Goal: Task Accomplishment & Management: Manage account settings

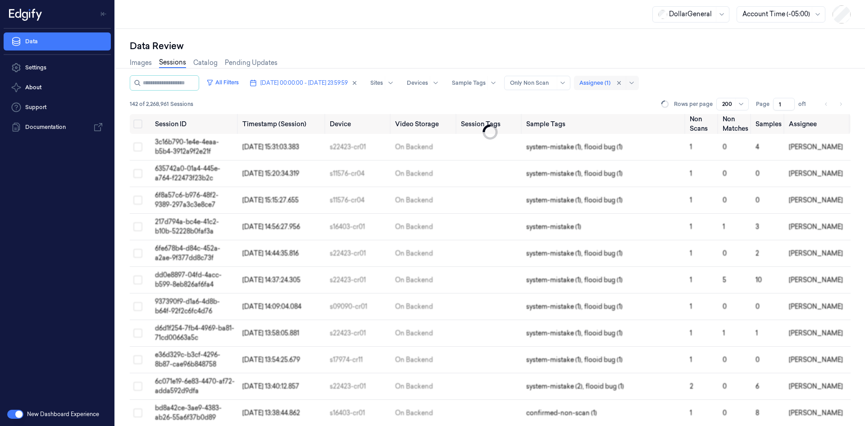
click at [610, 88] on div "Assignee (1)" at bounding box center [594, 83] width 31 height 14
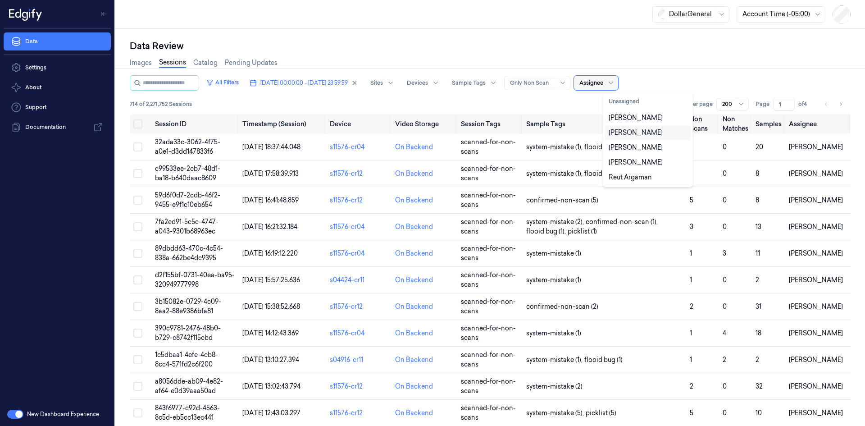
click at [652, 137] on div "[PERSON_NAME]" at bounding box center [648, 132] width 86 height 15
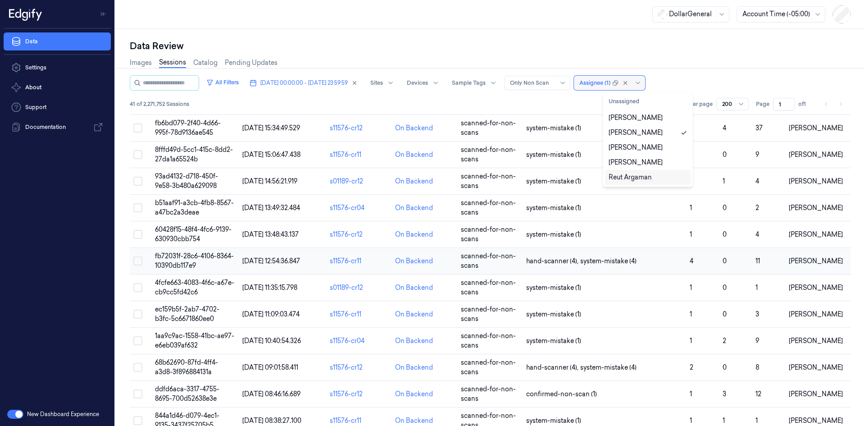
scroll to position [805, 0]
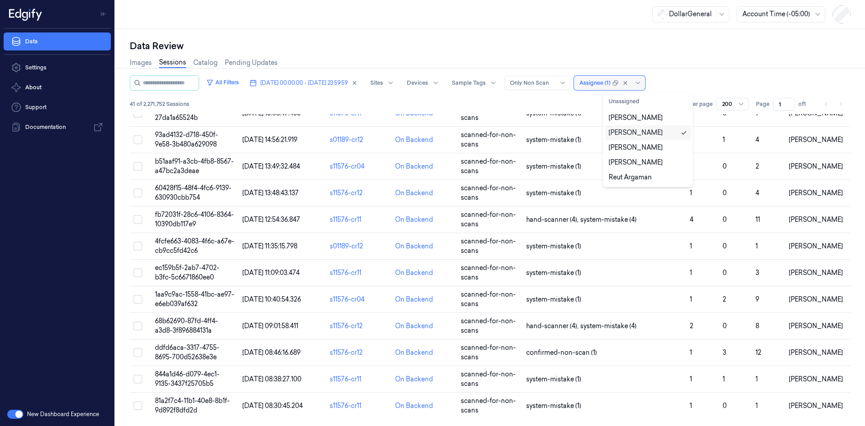
click at [673, 138] on div "[PERSON_NAME]" at bounding box center [648, 132] width 86 height 15
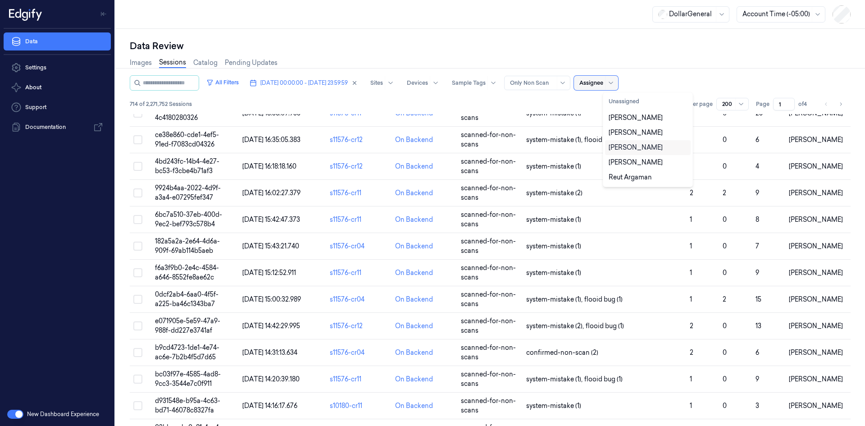
click at [668, 147] on div "[PERSON_NAME]" at bounding box center [648, 147] width 78 height 9
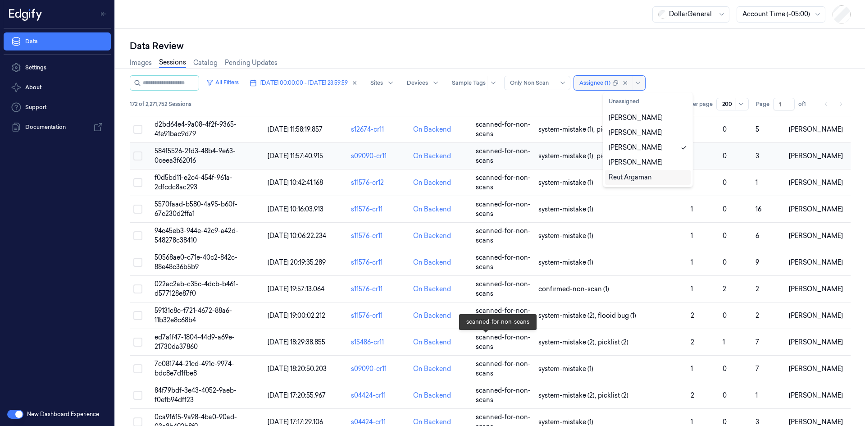
scroll to position [2568, 0]
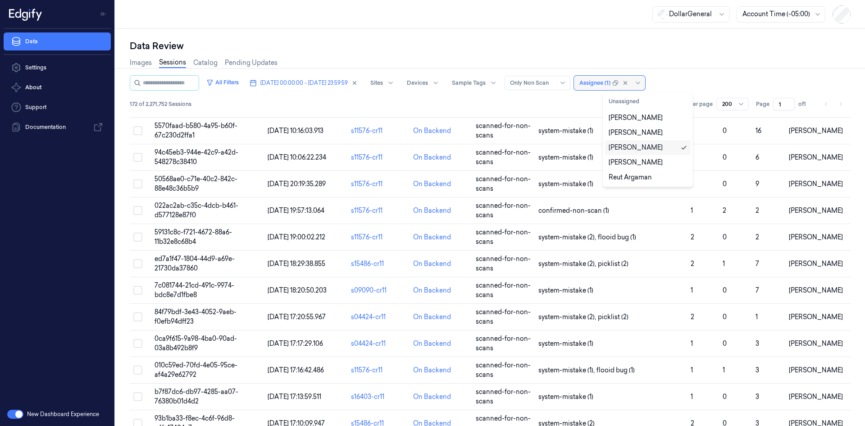
click at [639, 153] on div "[PERSON_NAME]" at bounding box center [648, 147] width 86 height 15
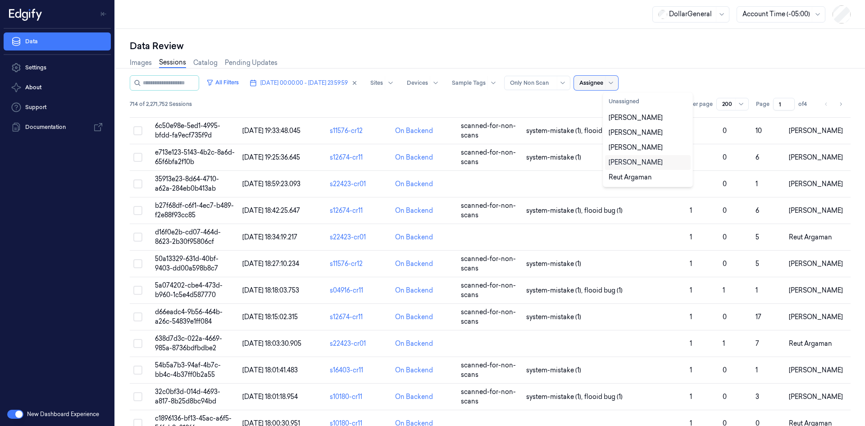
click at [640, 161] on div "[PERSON_NAME]" at bounding box center [636, 162] width 54 height 9
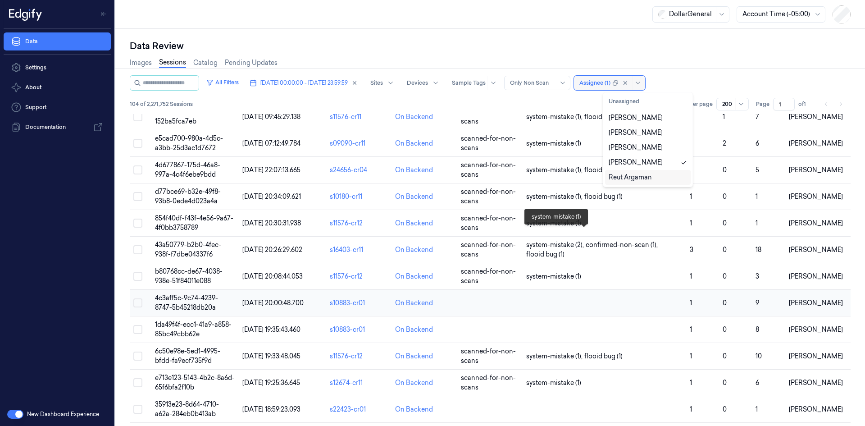
scroll to position [2479, 0]
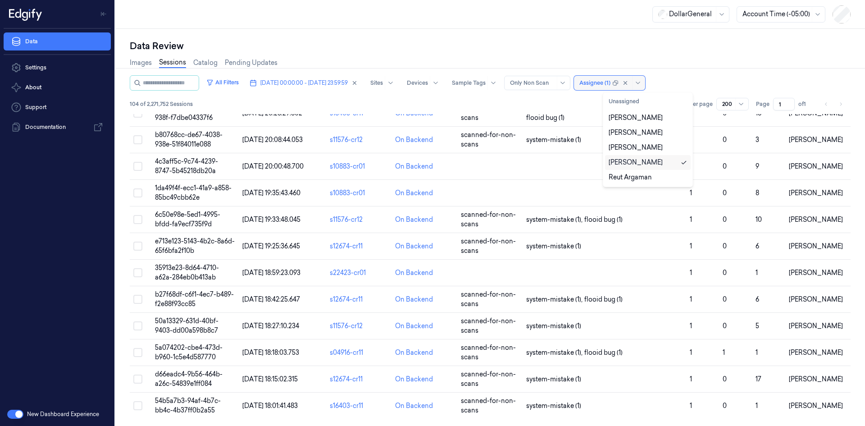
click at [661, 165] on div "[PERSON_NAME]" at bounding box center [648, 162] width 78 height 9
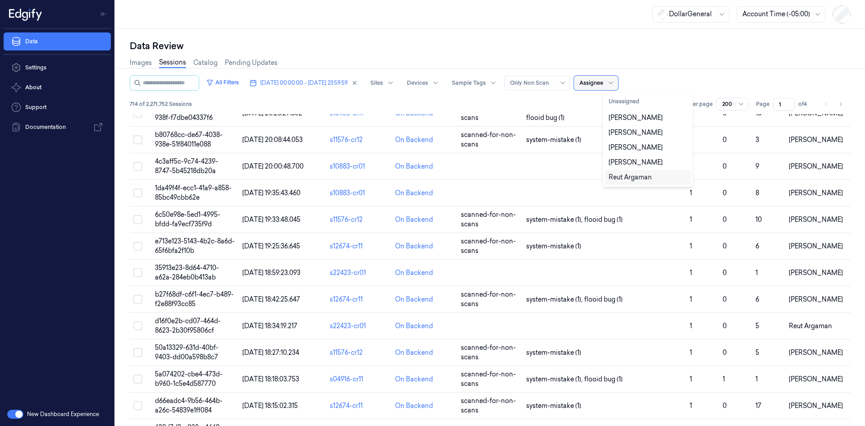
click at [665, 173] on div "Reut Argaman" at bounding box center [648, 177] width 78 height 9
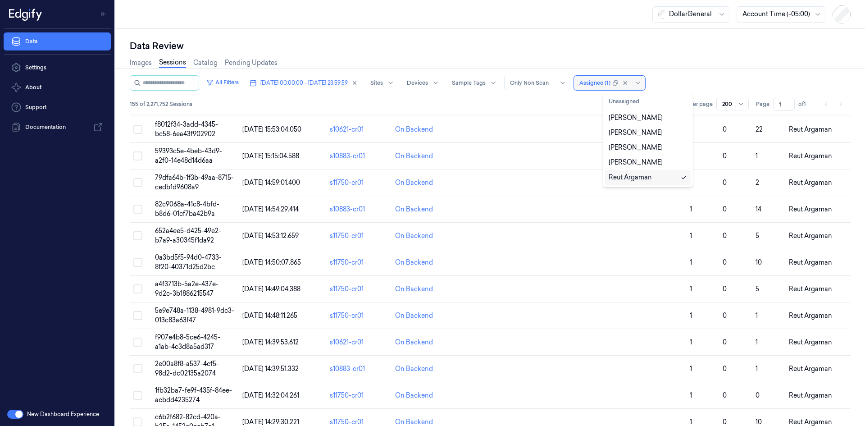
scroll to position [323, 0]
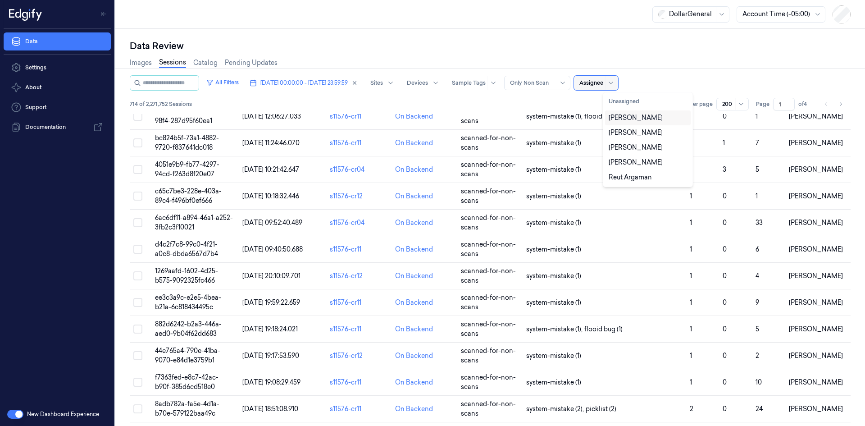
scroll to position [3300, 0]
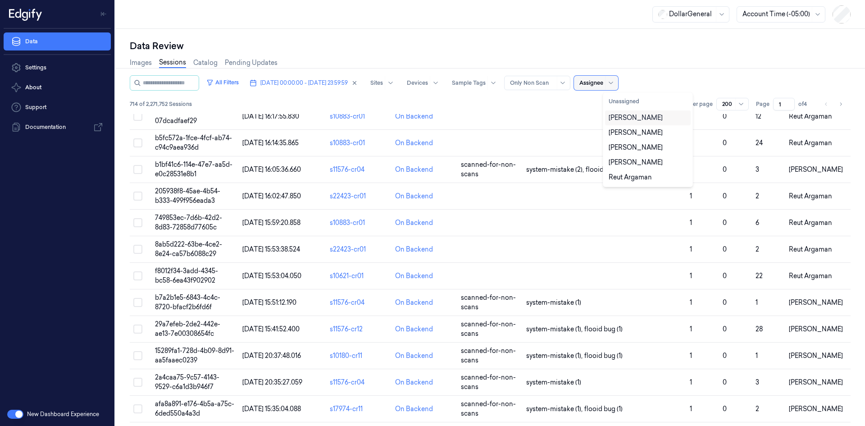
click at [627, 118] on div "[PERSON_NAME]" at bounding box center [636, 117] width 54 height 9
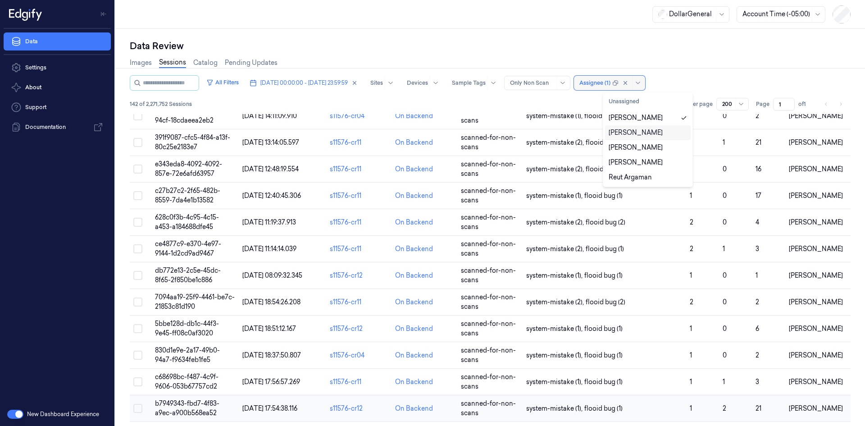
scroll to position [1903, 0]
